Goal: Transaction & Acquisition: Obtain resource

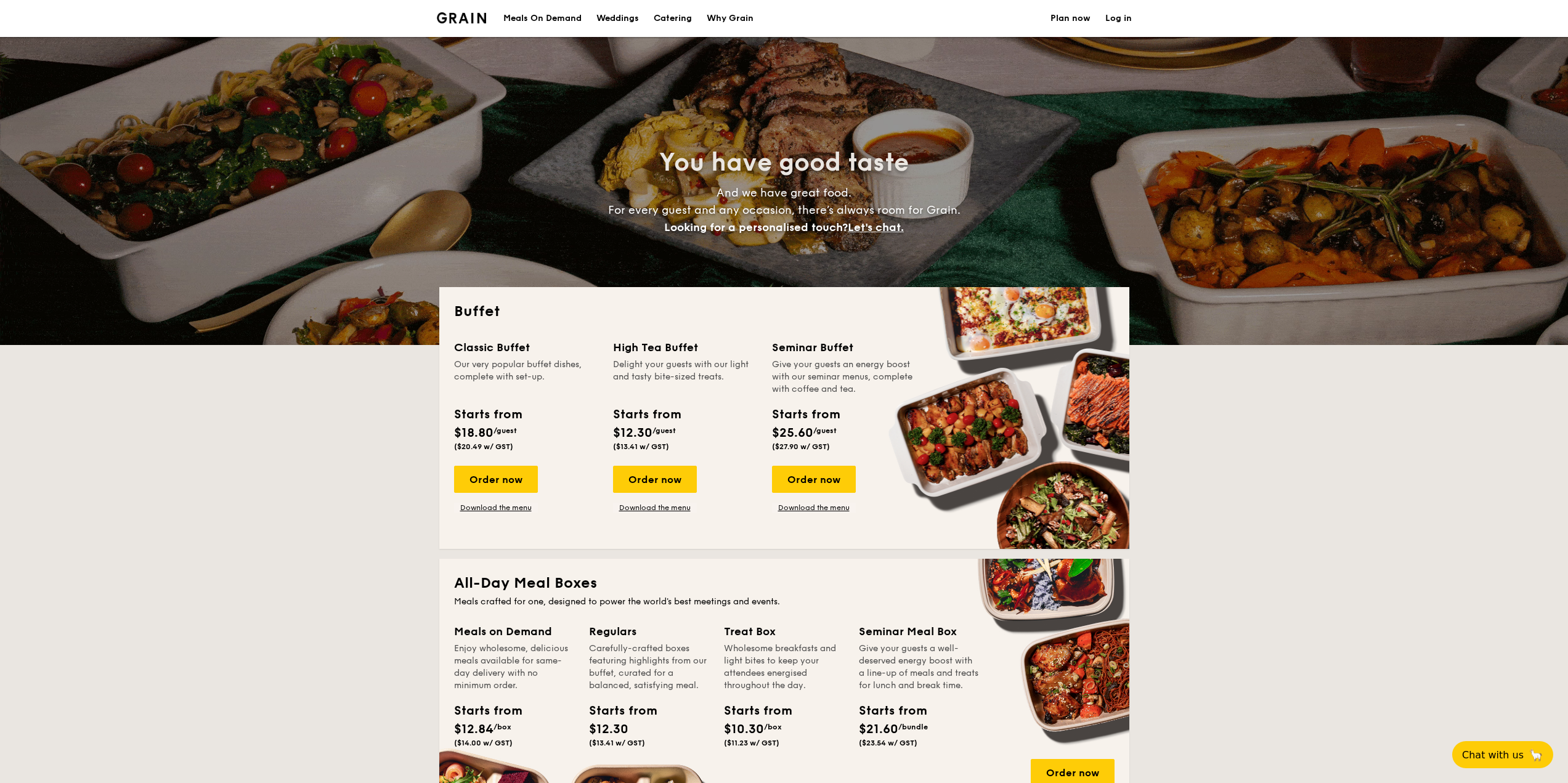
select select
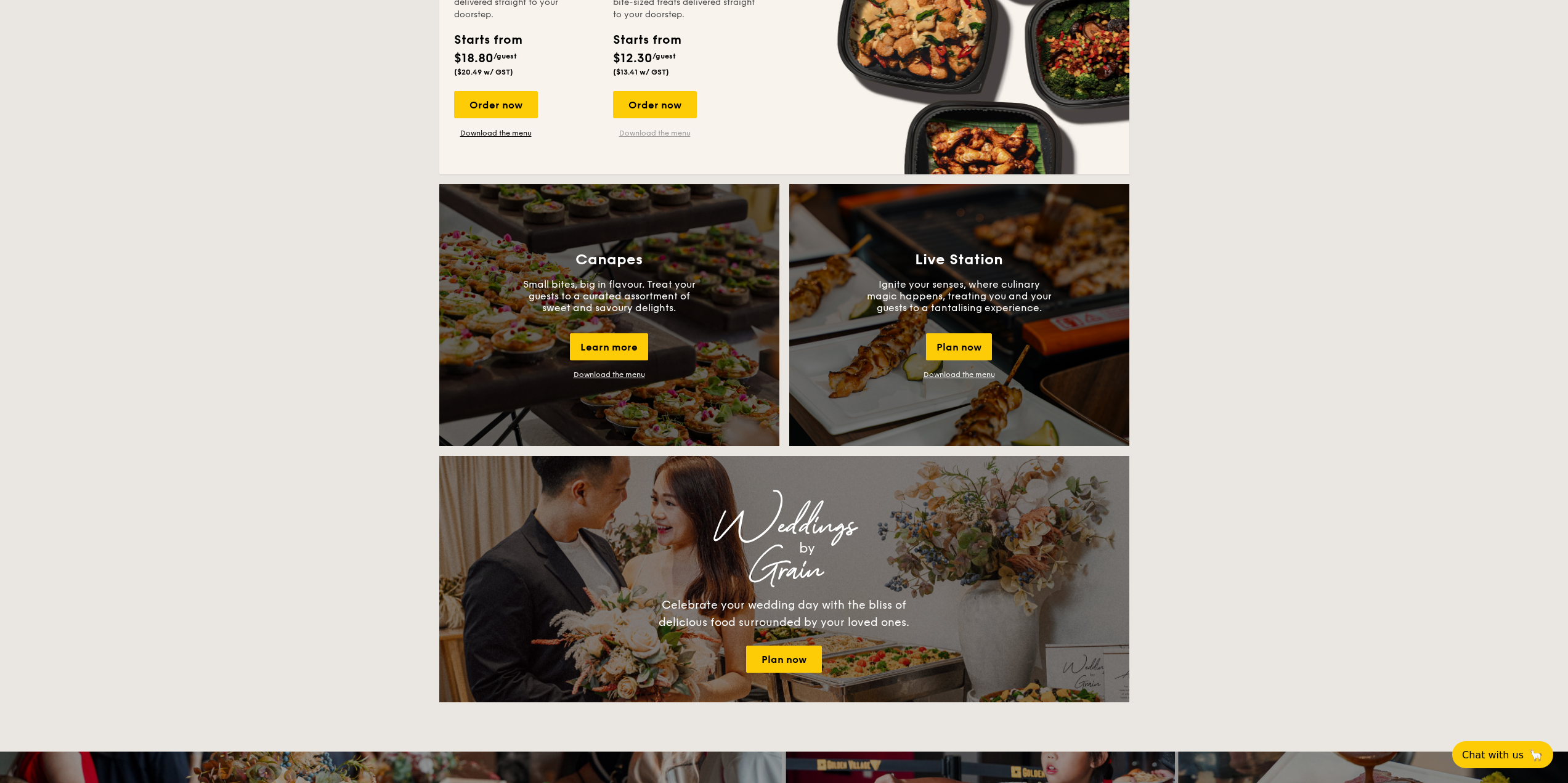
scroll to position [924, 0]
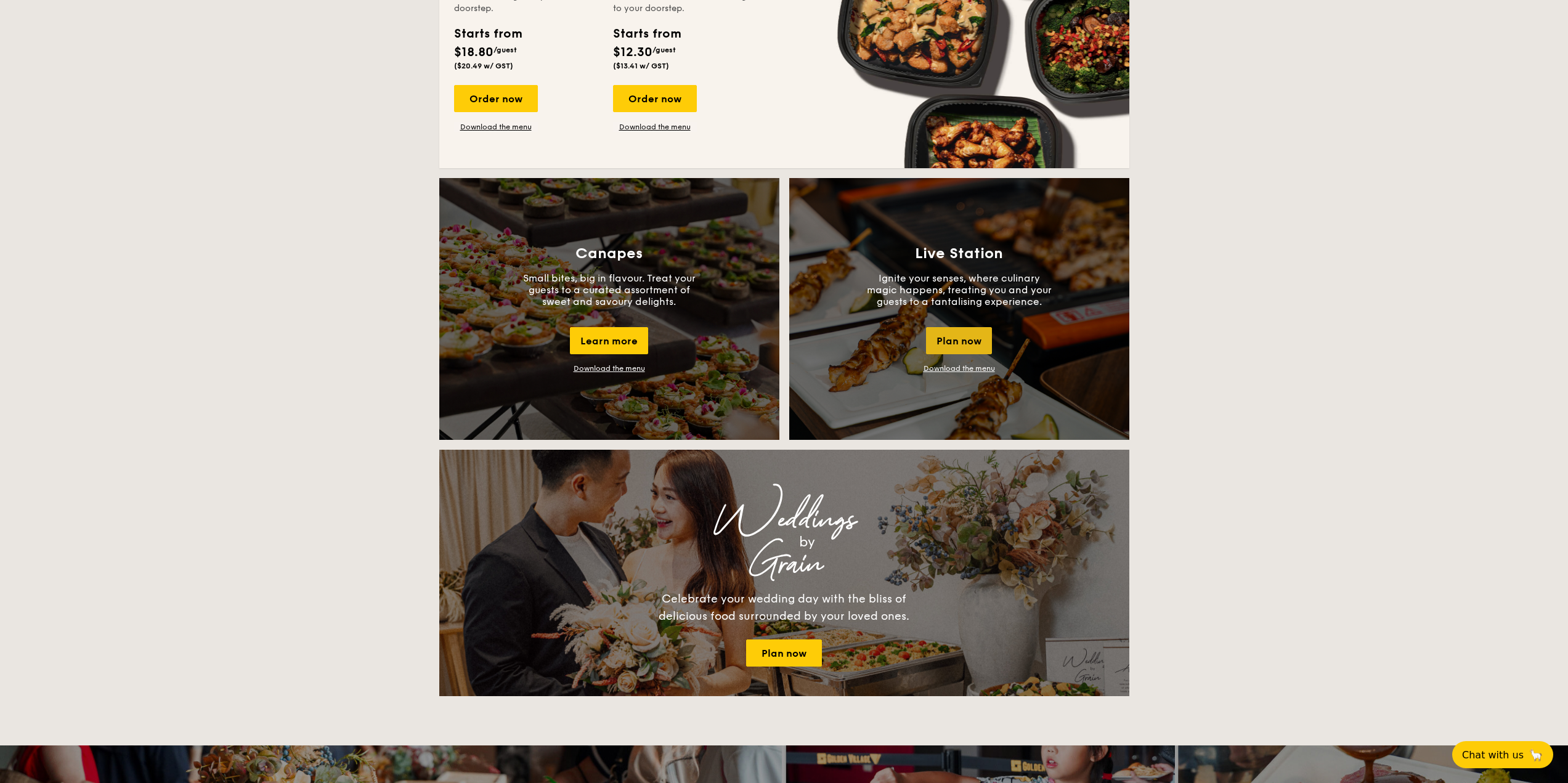
click at [951, 343] on div "Plan now" at bounding box center [959, 340] width 66 height 27
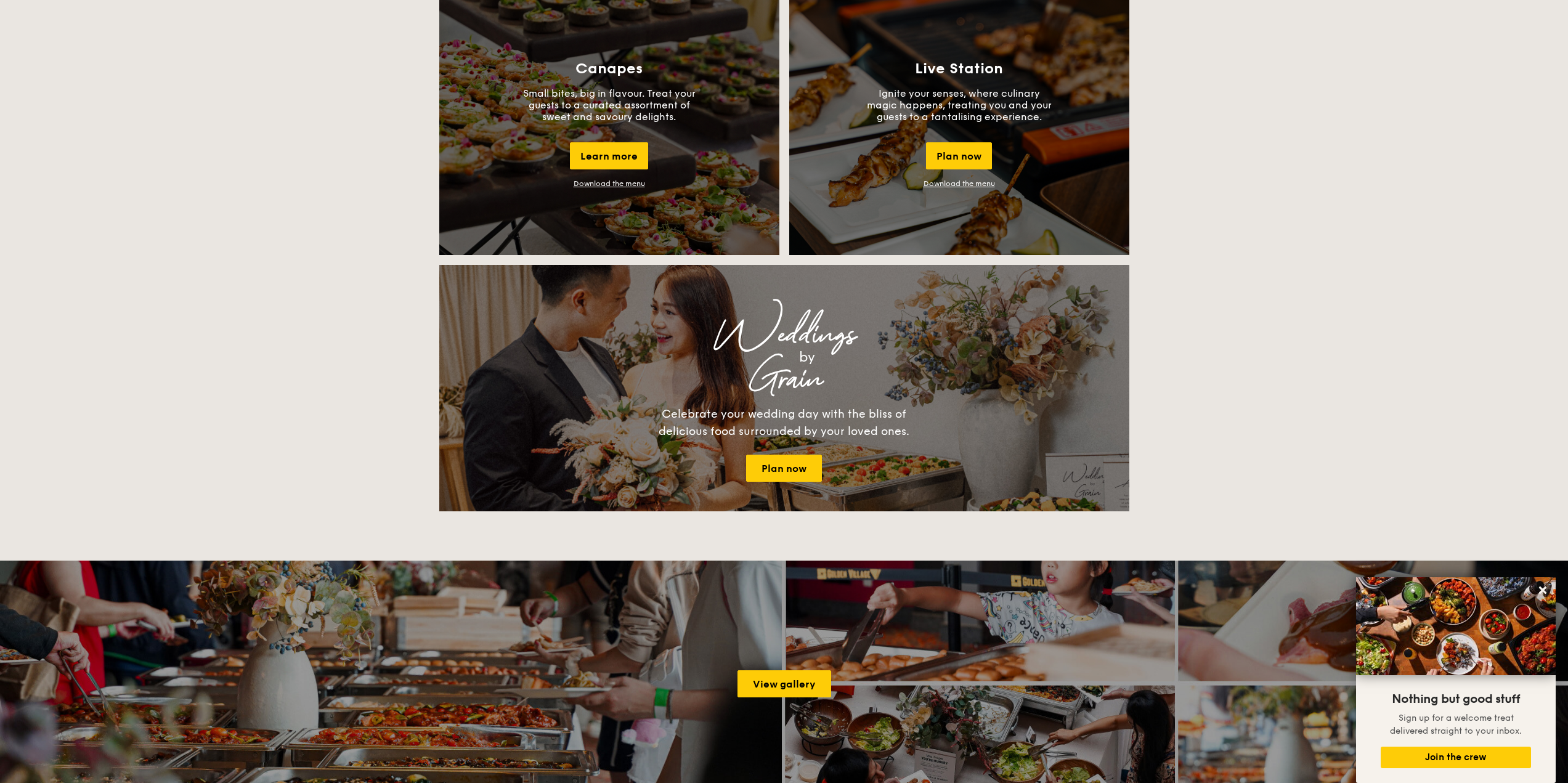
scroll to position [0, 0]
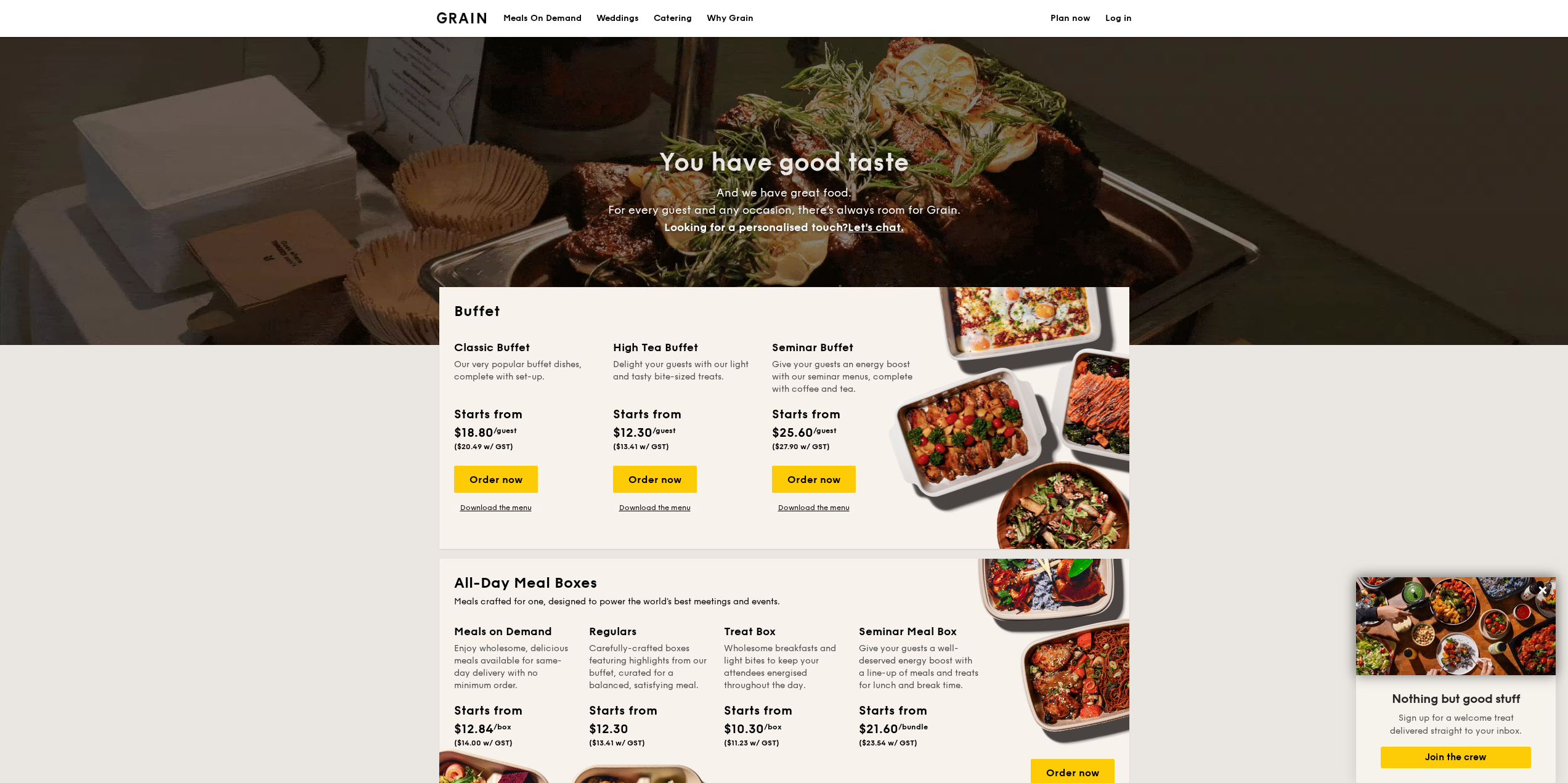
drag, startPoint x: 1002, startPoint y: 574, endPoint x: 997, endPoint y: 419, distance: 155.1
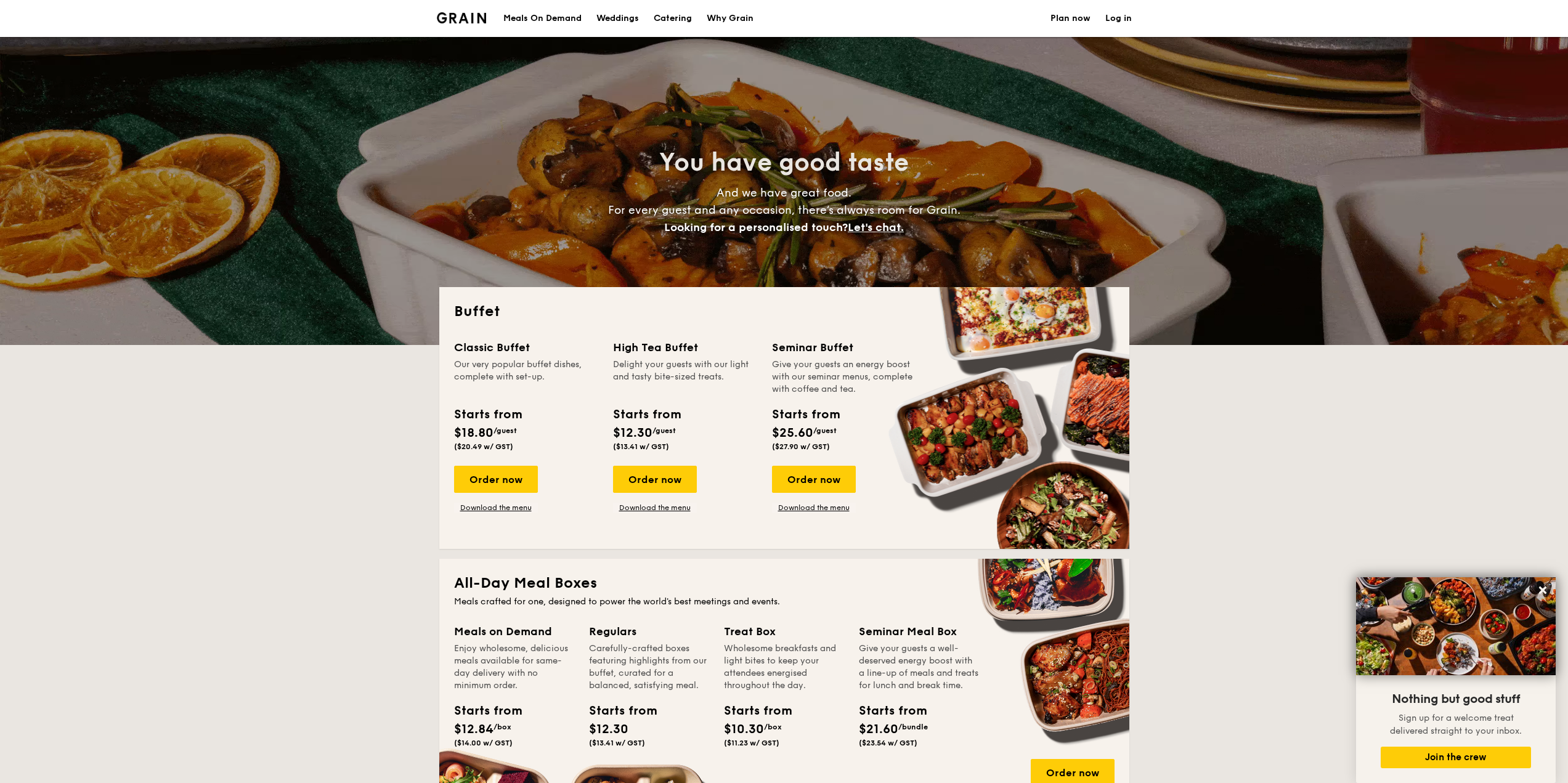
click at [677, 28] on h1 "Catering" at bounding box center [673, 19] width 38 height 37
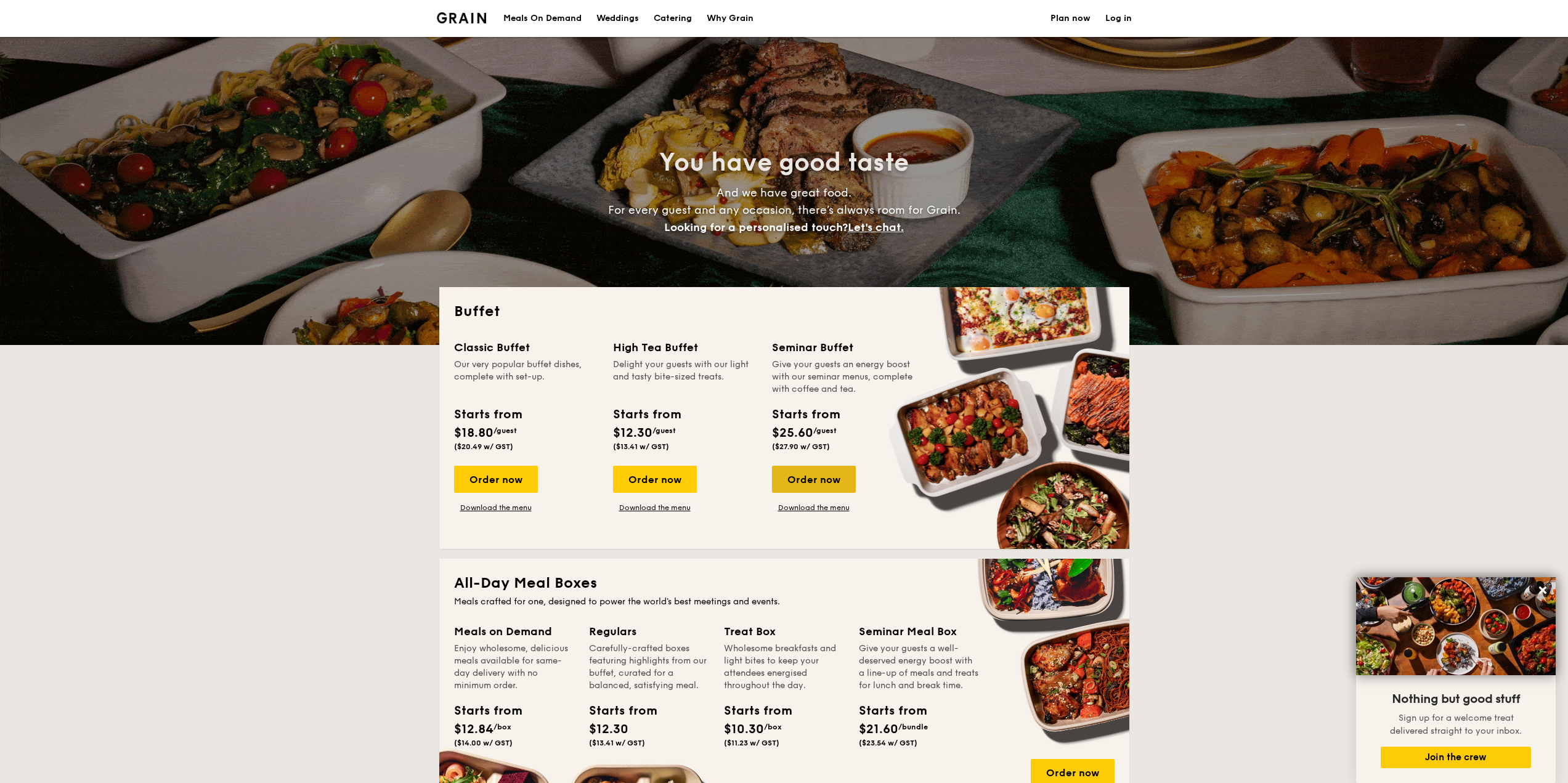
click at [828, 486] on div "Order now" at bounding box center [813, 479] width 83 height 27
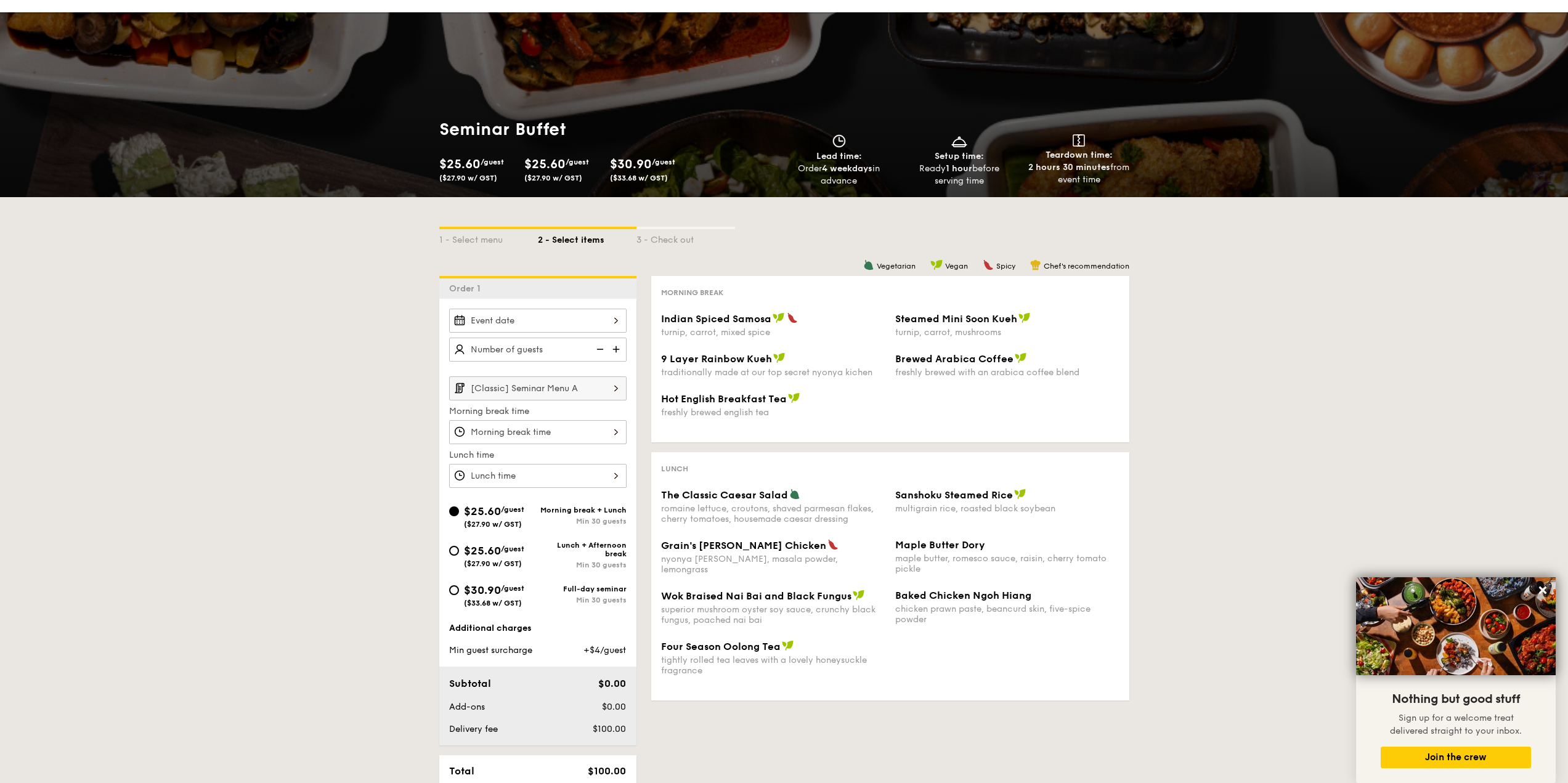
scroll to position [61, 0]
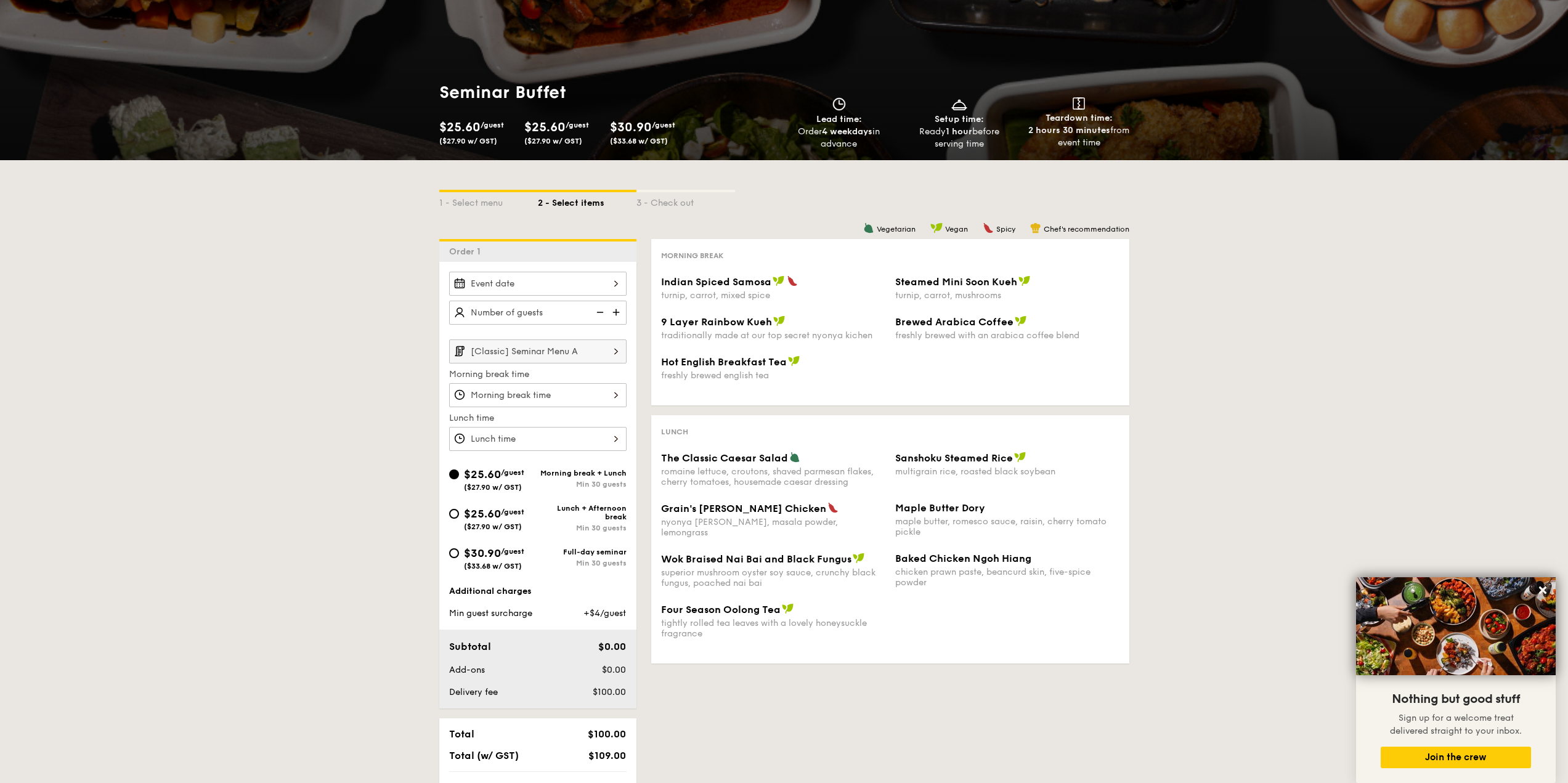
select select
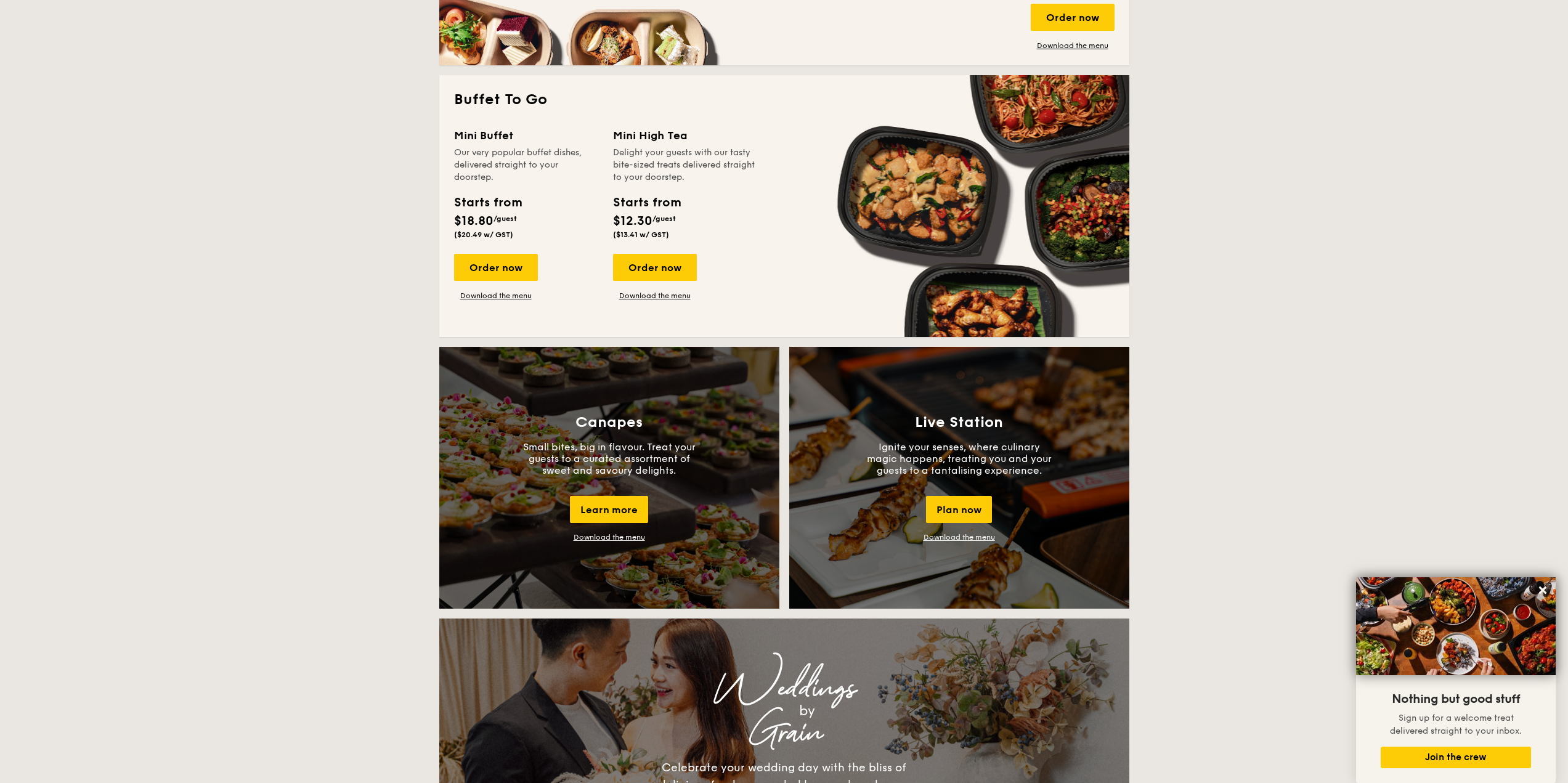
scroll to position [801, 0]
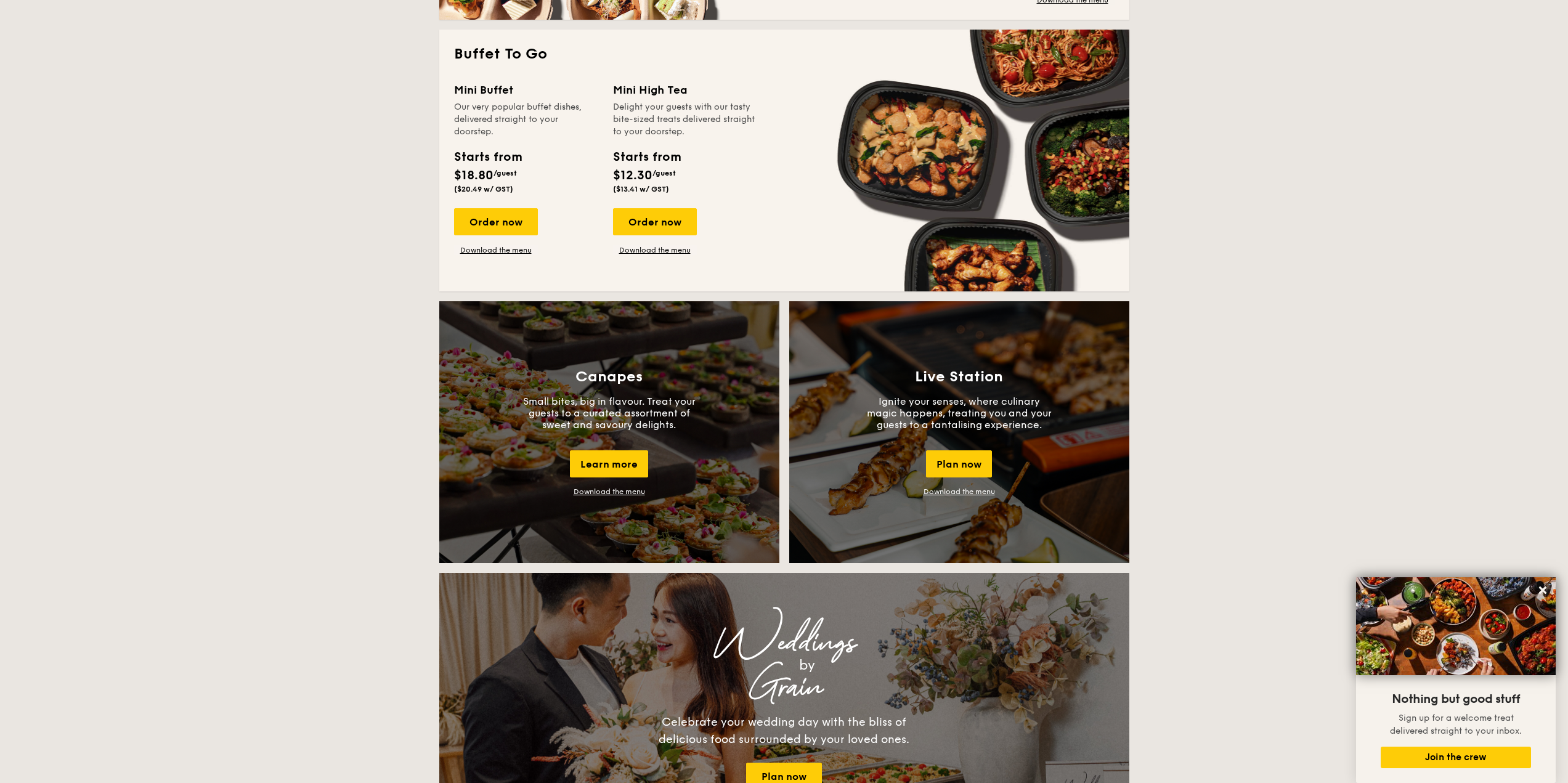
click at [962, 492] on link "Download the menu" at bounding box center [960, 491] width 72 height 9
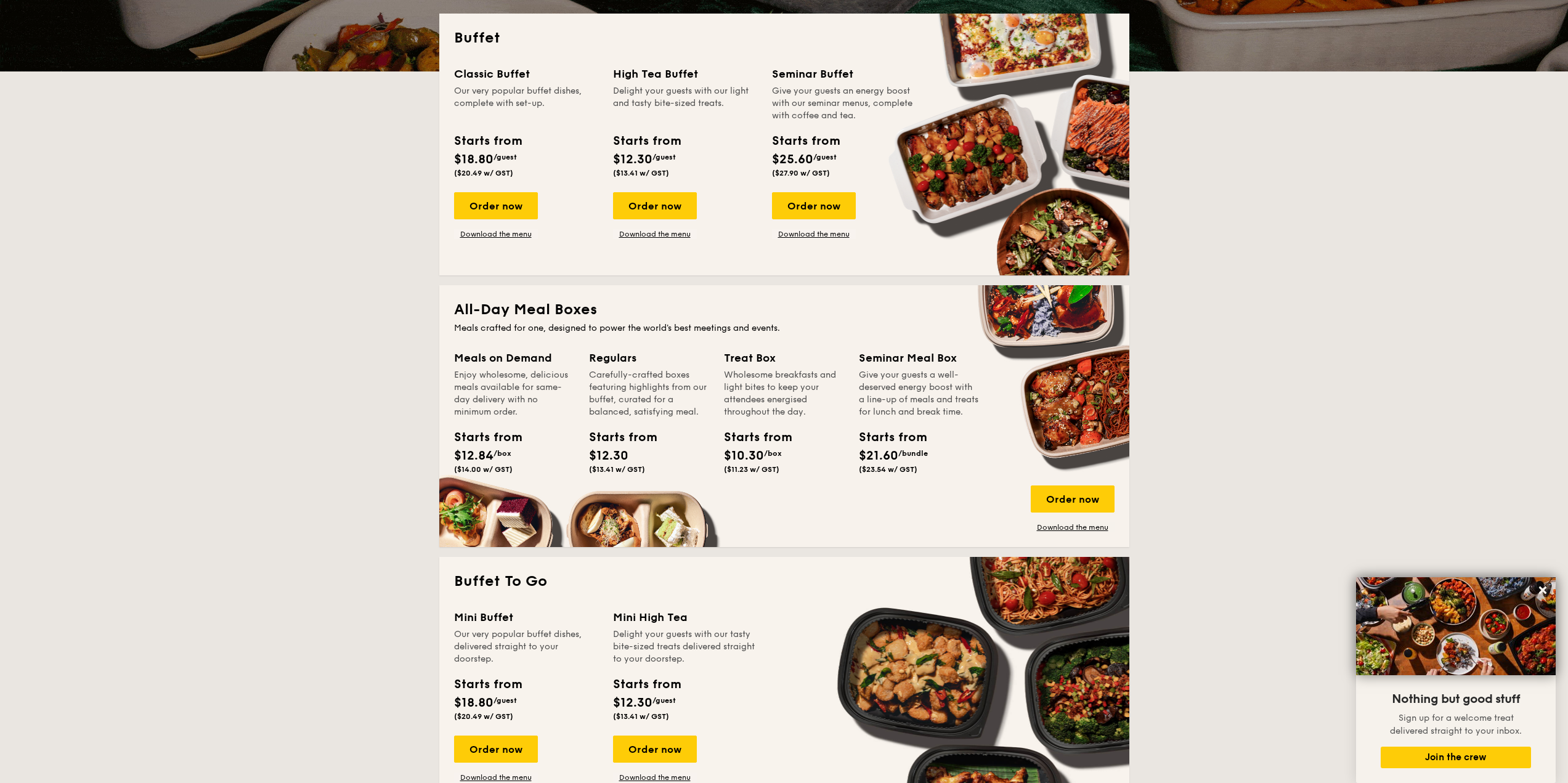
scroll to position [185, 0]
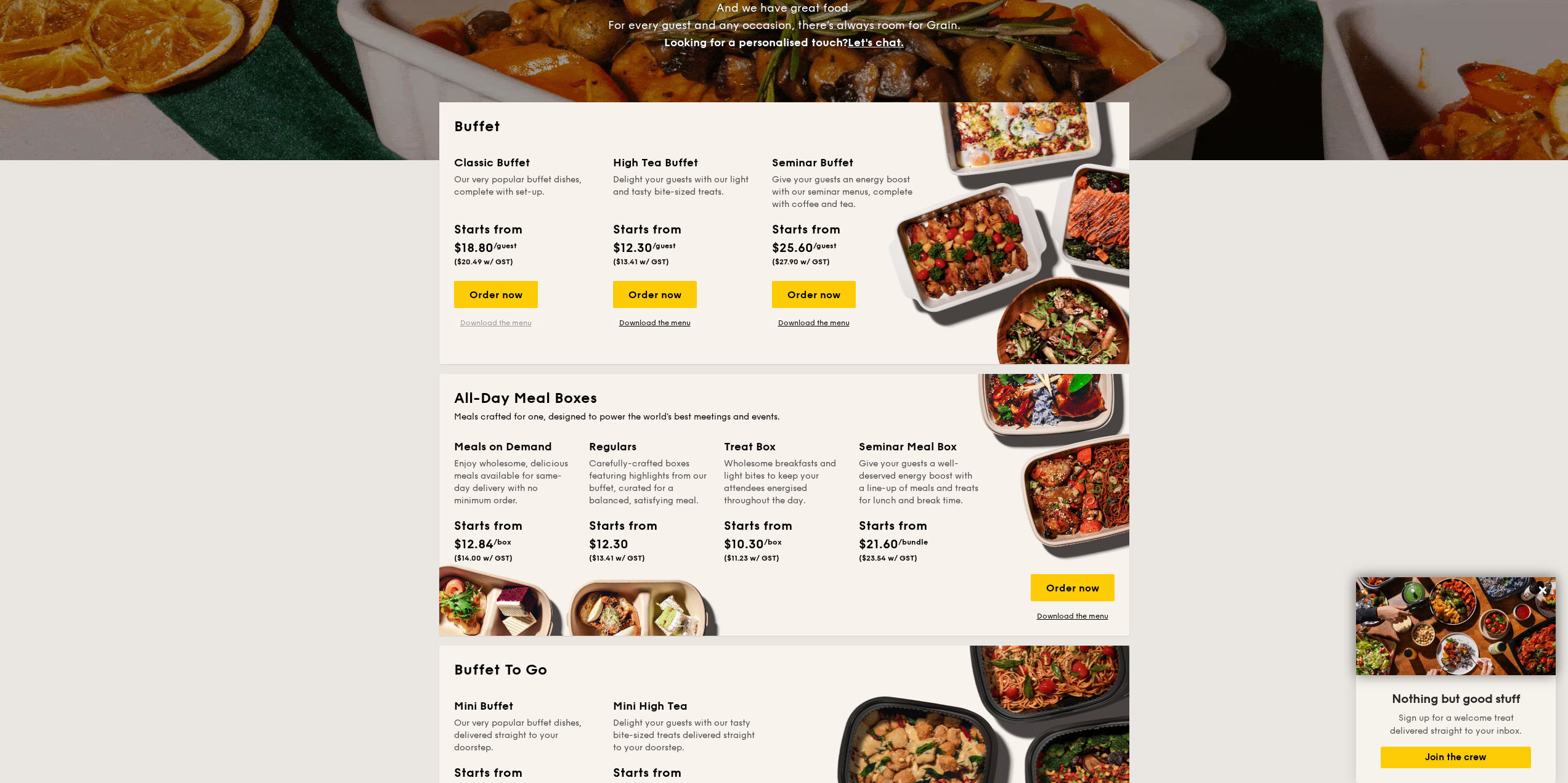
click at [510, 320] on link "Download the menu" at bounding box center [495, 323] width 83 height 10
